Goal: Unclear

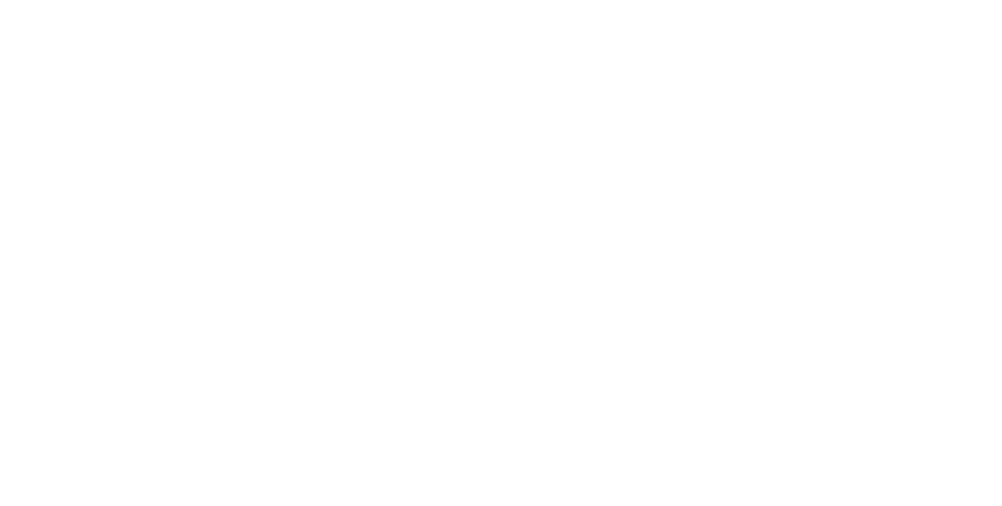
click at [927, 0] on html at bounding box center [501, 0] width 1002 height 0
click at [931, 0] on html at bounding box center [501, 0] width 1002 height 0
click at [930, 0] on html at bounding box center [501, 0] width 1002 height 0
click at [929, 0] on html at bounding box center [501, 0] width 1002 height 0
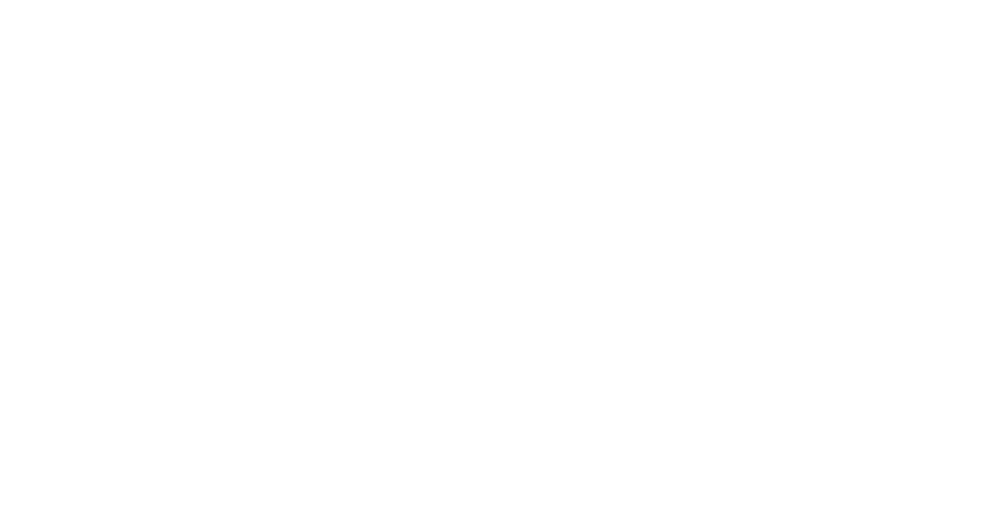
click at [929, 0] on html at bounding box center [501, 0] width 1002 height 0
click at [931, 0] on html at bounding box center [501, 0] width 1002 height 0
click at [932, 0] on html at bounding box center [501, 0] width 1002 height 0
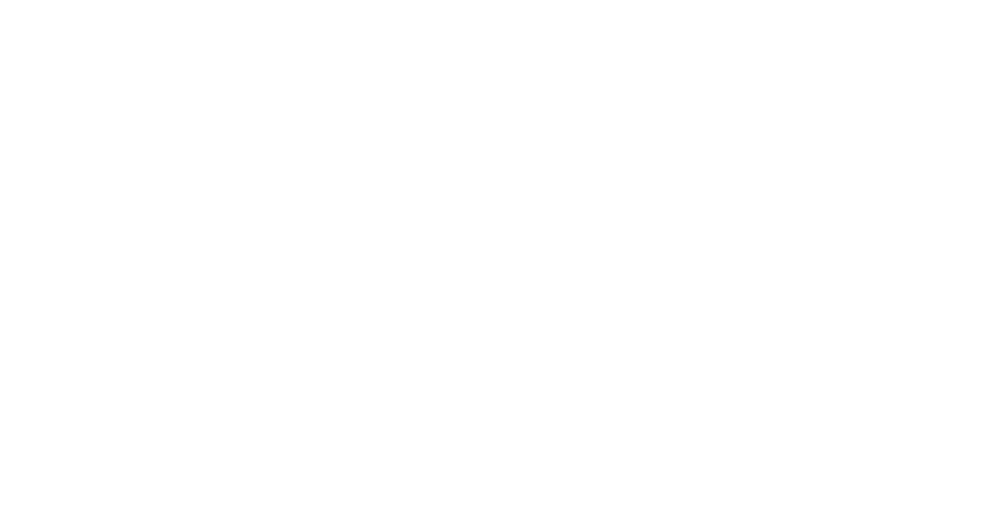
click at [935, 0] on html at bounding box center [501, 0] width 1002 height 0
